Goal: Check status: Check status

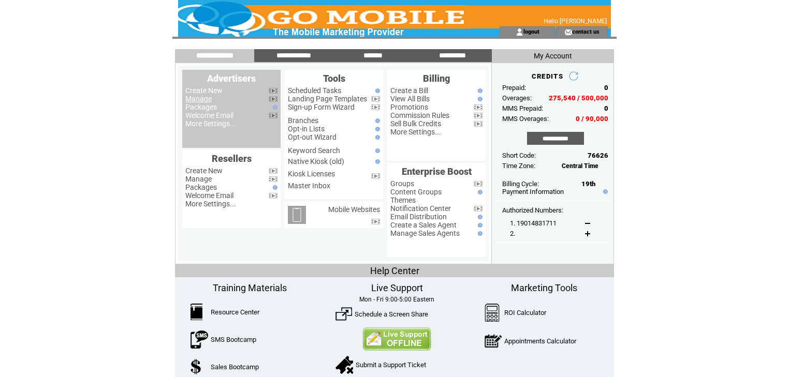
click at [201, 99] on link "Manage" at bounding box center [198, 99] width 26 height 8
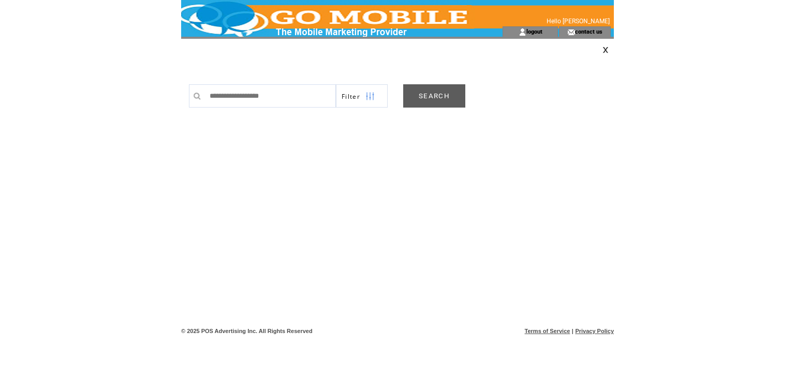
click at [425, 96] on link "SEARCH" at bounding box center [434, 95] width 62 height 23
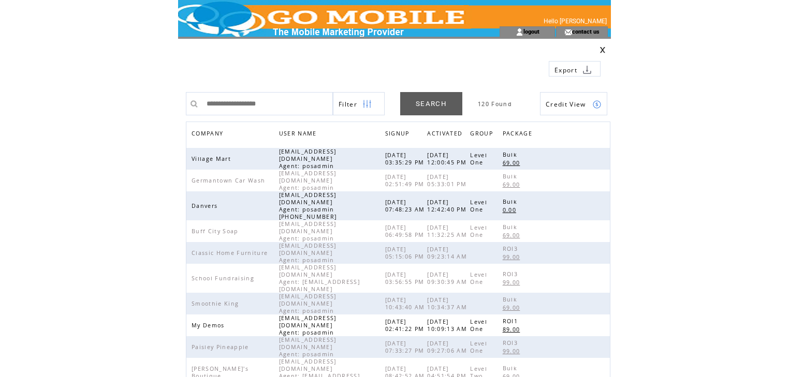
click at [209, 134] on span "COMPANY" at bounding box center [209, 134] width 34 height 15
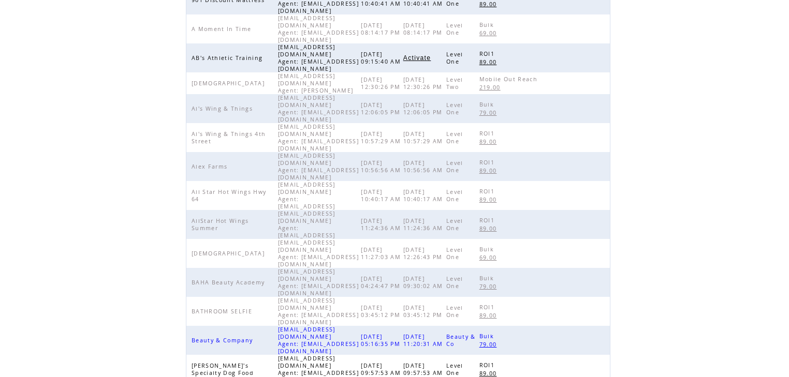
scroll to position [239, 0]
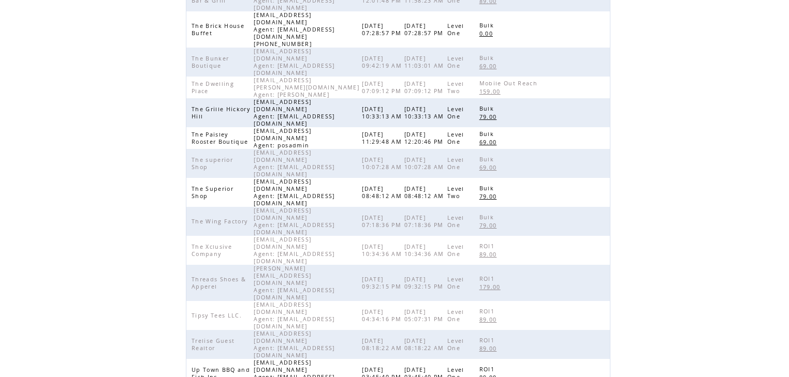
scroll to position [156, 0]
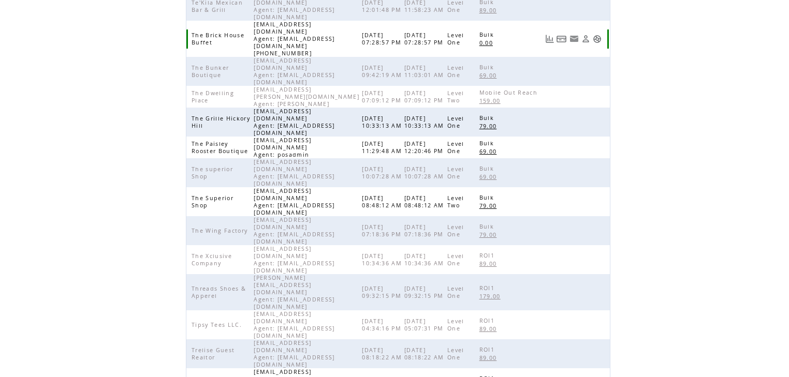
click at [596, 35] on link at bounding box center [597, 39] width 9 height 9
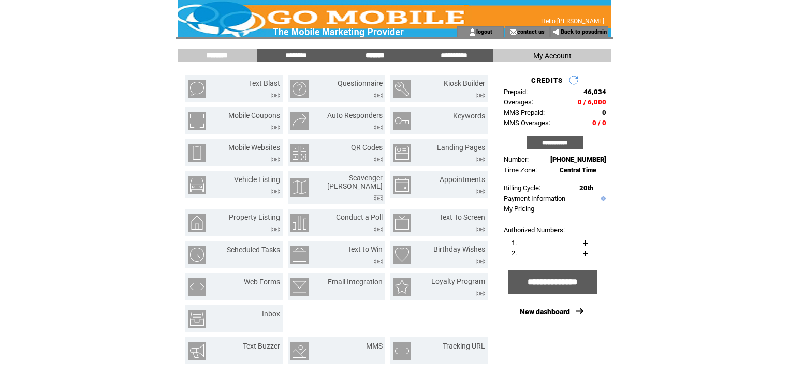
click at [370, 56] on input "*******" at bounding box center [375, 55] width 78 height 9
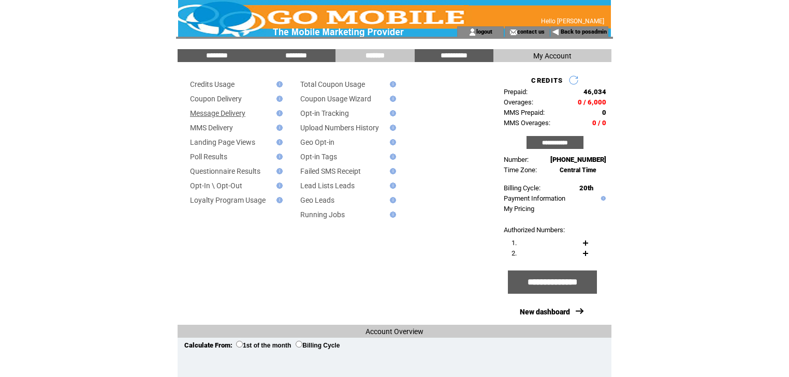
click at [215, 115] on link "Message Delivery" at bounding box center [217, 113] width 55 height 8
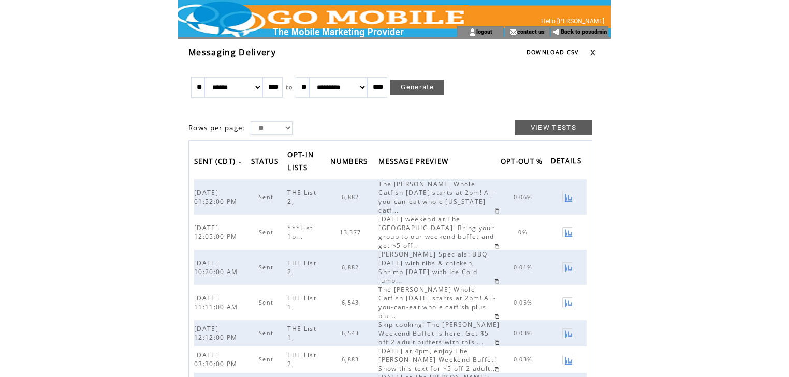
click at [592, 53] on link at bounding box center [593, 52] width 6 height 7
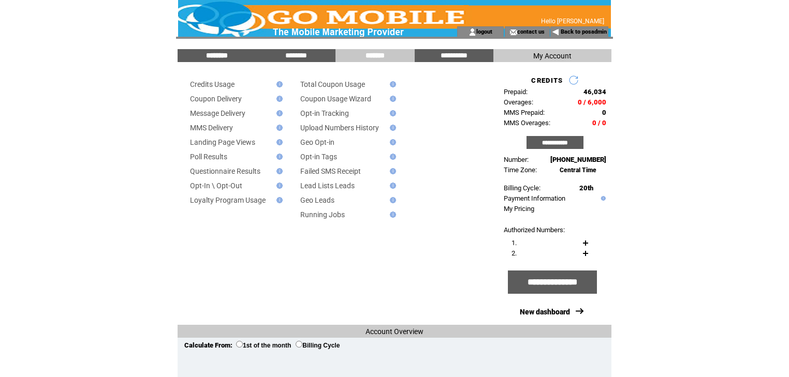
click at [223, 56] on input "********" at bounding box center [217, 55] width 78 height 9
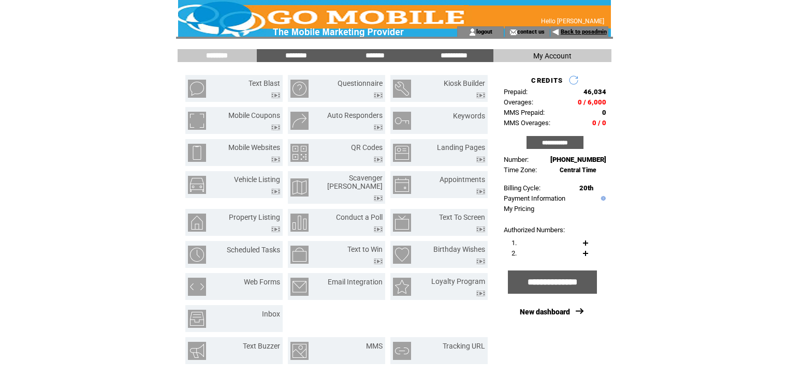
click at [581, 31] on link "Back to posadmin" at bounding box center [584, 31] width 46 height 7
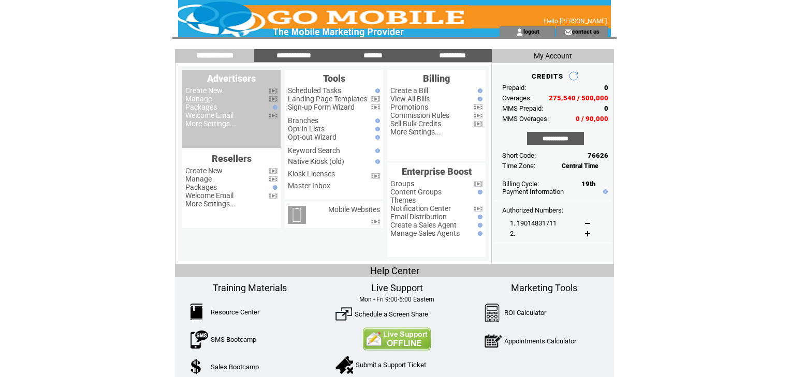
click at [203, 99] on link "Manage" at bounding box center [198, 99] width 26 height 8
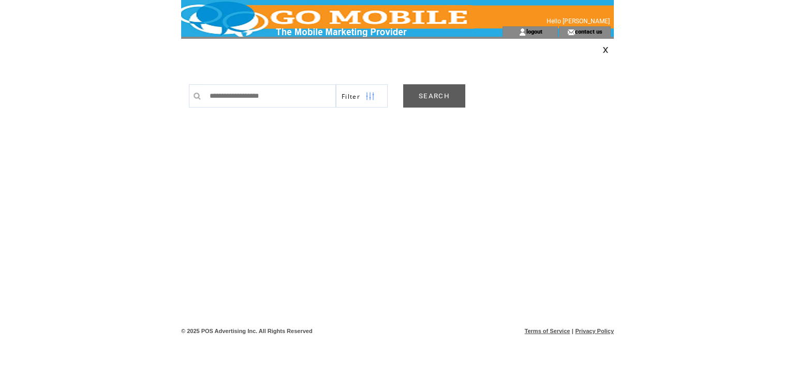
click at [460, 91] on link "SEARCH" at bounding box center [434, 95] width 62 height 23
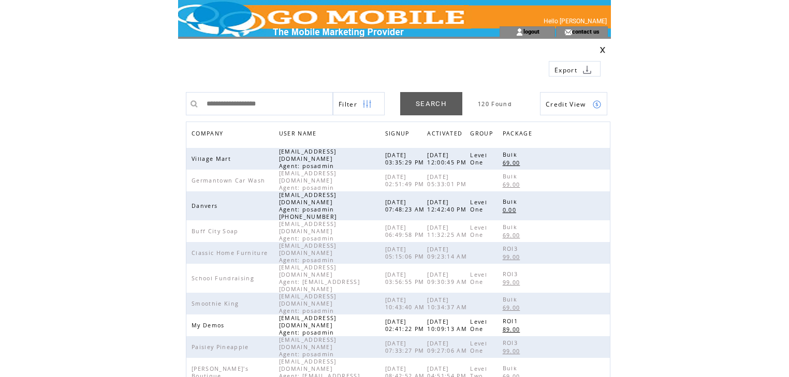
click at [207, 134] on span "COMPANY" at bounding box center [209, 134] width 34 height 15
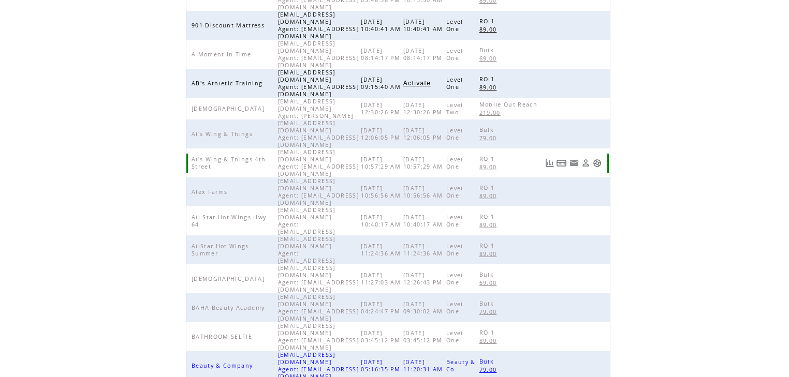
scroll to position [239, 0]
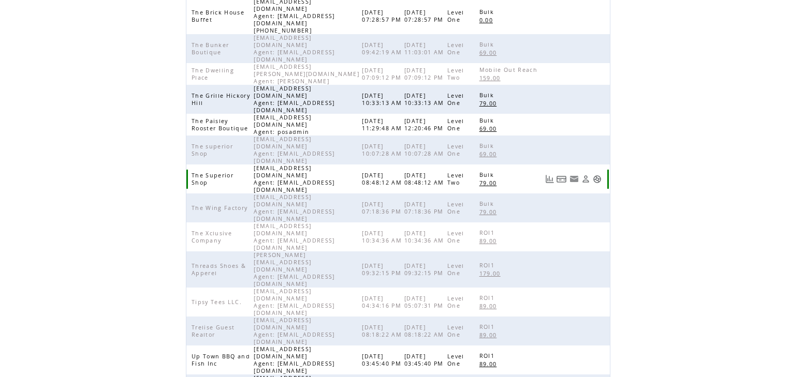
scroll to position [156, 0]
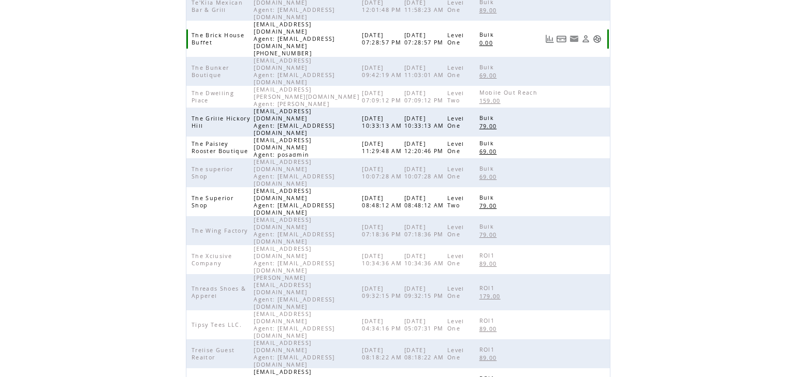
click at [597, 35] on link at bounding box center [597, 39] width 9 height 9
click at [596, 35] on link at bounding box center [597, 39] width 9 height 9
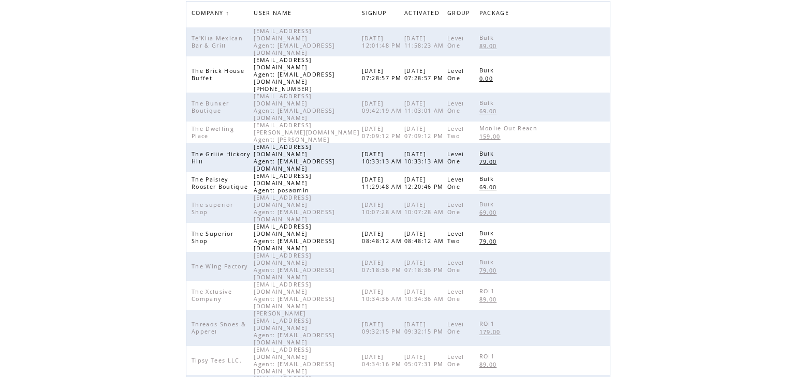
scroll to position [32, 0]
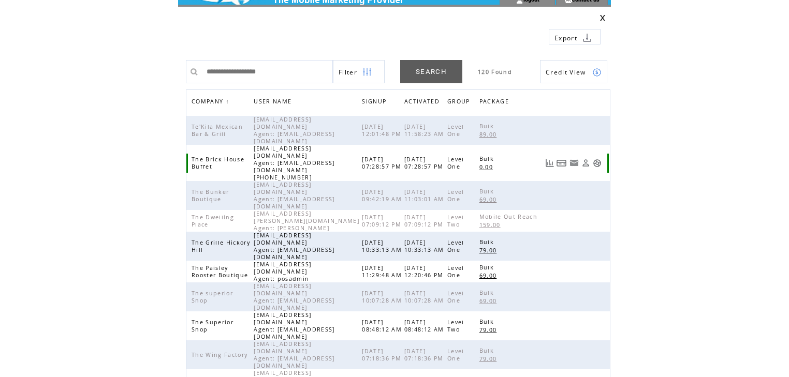
click at [598, 159] on link at bounding box center [597, 163] width 9 height 9
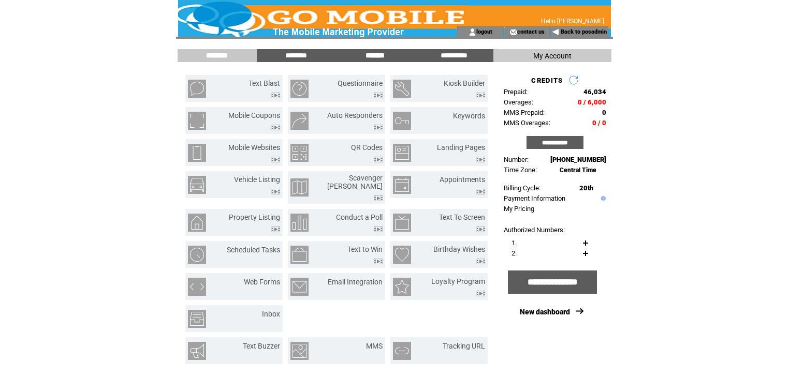
click at [375, 54] on input "*******" at bounding box center [375, 55] width 78 height 9
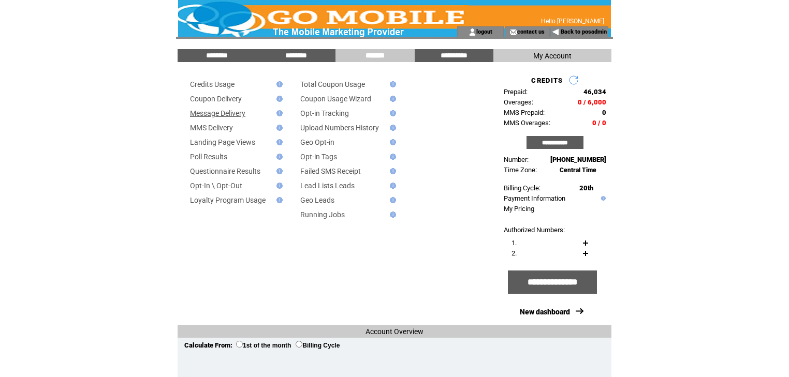
click at [224, 114] on link "Message Delivery" at bounding box center [217, 113] width 55 height 8
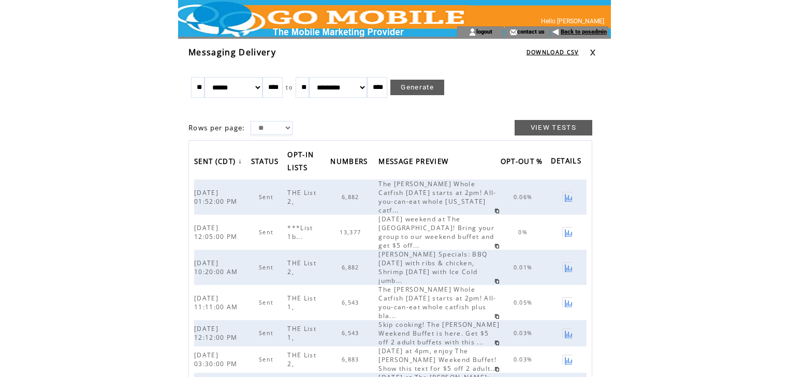
click at [577, 32] on link "Back to posadmin" at bounding box center [584, 31] width 46 height 7
